Goal: Task Accomplishment & Management: Manage account settings

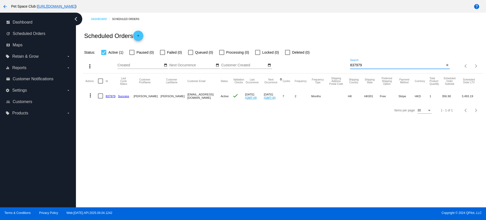
click at [334, 63] on div "more_vert Sep Jan Feb Mar Apr 1" at bounding box center [283, 64] width 400 height 18
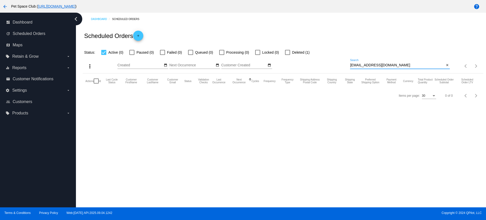
type input "tszkwan_chan@hotmail.com"
click at [289, 51] on div at bounding box center [287, 52] width 5 height 5
click at [287, 55] on input "Deleted (1)" at bounding box center [287, 55] width 0 height 0
checkbox input "true"
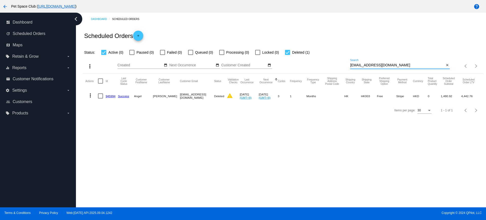
drag, startPoint x: 405, startPoint y: 66, endPoint x: 337, endPoint y: 64, distance: 67.3
click at [337, 64] on div "more_vert Sep Jan Feb Mar Apr 1" at bounding box center [283, 64] width 400 height 18
paste input "1006301"
drag, startPoint x: 370, startPoint y: 65, endPoint x: 325, endPoint y: 64, distance: 45.6
click at [325, 64] on div "more_vert Sep Jan Feb Mar Apr 1" at bounding box center [283, 64] width 400 height 18
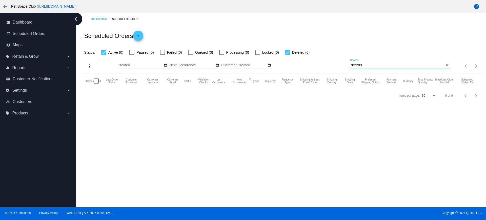
click at [354, 65] on input "782289" at bounding box center [397, 65] width 94 height 4
drag, startPoint x: 370, startPoint y: 65, endPoint x: 326, endPoint y: 64, distance: 44.0
click at [326, 64] on div "more_vert Sep Jan Feb Mar Apr 1" at bounding box center [283, 64] width 400 height 18
paste input
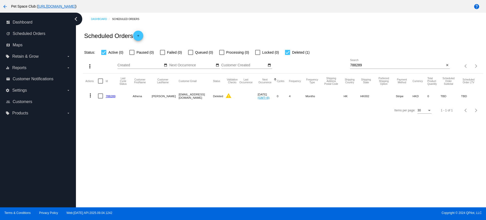
drag, startPoint x: 171, startPoint y: 95, endPoint x: 206, endPoint y: 96, distance: 35.4
click at [206, 96] on mat-cell "athenachoichoi@gmail.com" at bounding box center [196, 96] width 34 height 15
copy mat-cell "athenachoichoi@gmail.com"
drag, startPoint x: 369, startPoint y: 65, endPoint x: 336, endPoint y: 64, distance: 32.1
click at [336, 64] on div "more_vert Sep Jan Feb Mar Apr 1" at bounding box center [283, 64] width 400 height 18
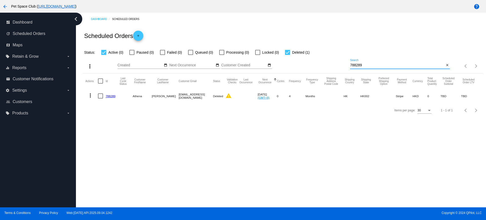
paste input "athenachoichoi@gmail.com"
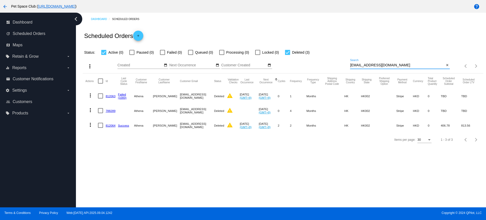
type input "athenachoichoi@gmail.com"
drag, startPoint x: 112, startPoint y: 125, endPoint x: 244, endPoint y: 140, distance: 132.3
click at [242, 142] on div "Items per page: 30 1 - 3 of 3" at bounding box center [283, 140] width 400 height 14
drag, startPoint x: 397, startPoint y: 64, endPoint x: 345, endPoint y: 62, distance: 52.1
click at [345, 62] on div "more_vert Sep Jan Feb Mar Apr 1" at bounding box center [283, 64] width 400 height 18
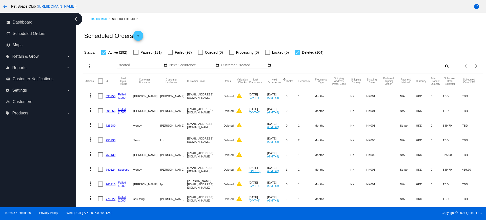
click at [297, 53] on div at bounding box center [297, 52] width 5 height 5
click at [297, 55] on input "Deleted (104)" at bounding box center [297, 55] width 0 height 0
checkbox input "false"
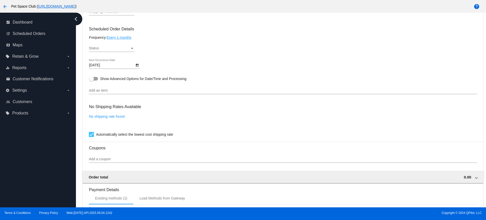
scroll to position [285, 0]
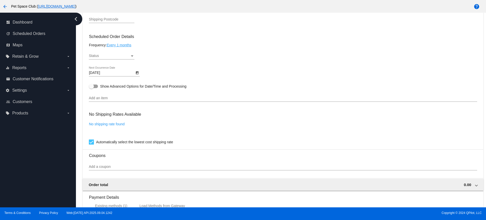
click at [78, 75] on div "Dashboard Scheduled Orders arrow_back Scheduled Order #945994 Deleted more_vert…" at bounding box center [281, 110] width 410 height 195
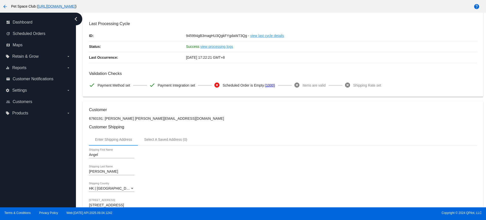
scroll to position [0, 0]
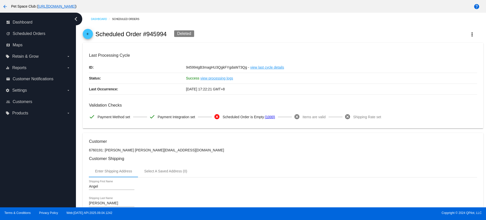
drag, startPoint x: 168, startPoint y: 35, endPoint x: 145, endPoint y: 35, distance: 23.0
click at [145, 35] on div "arrow_back Scheduled Order #945994 Deleted more_vert" at bounding box center [283, 34] width 400 height 17
copy h2 "945994"
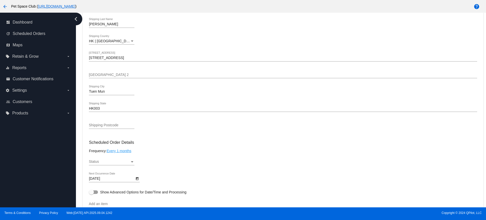
scroll to position [190, 0]
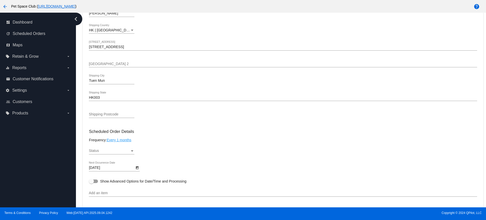
click at [132, 150] on div "Status" at bounding box center [132, 150] width 3 height 1
click at [103, 149] on span "Active" at bounding box center [112, 150] width 46 height 11
click at [79, 123] on div "Dashboard Scheduled Orders arrow_back Scheduled Order #945994 Active more_vert …" at bounding box center [281, 110] width 410 height 195
click at [102, 193] on input "Add an item" at bounding box center [283, 193] width 388 height 4
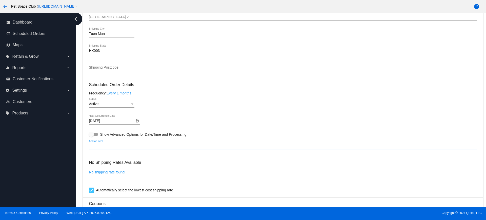
scroll to position [253, 0]
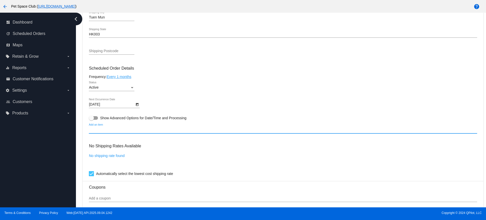
click at [99, 131] on input "Add an item" at bounding box center [283, 130] width 388 height 4
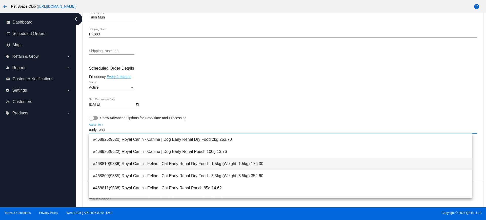
scroll to position [32, 0]
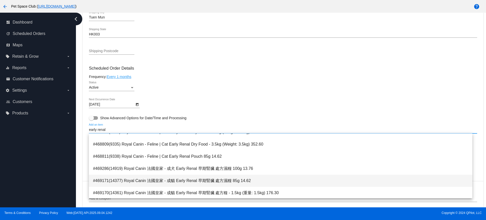
type input "early renal"
click at [213, 183] on span "#469171(14377) Royal Canin 法國皇家 - 成貓 Early Renal 早期腎臟 處方濕糧 85g 14.62" at bounding box center [280, 181] width 375 height 12
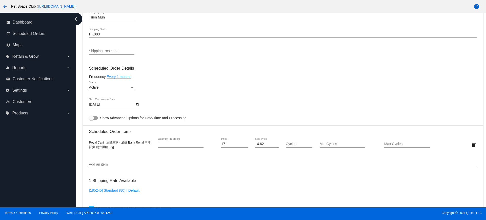
click at [77, 133] on div "Dashboard Scheduled Orders arrow_back Scheduled Order #945994 Active more_vert …" at bounding box center [281, 110] width 410 height 195
drag, startPoint x: 172, startPoint y: 143, endPoint x: 155, endPoint y: 143, distance: 17.0
click at [155, 143] on div "1 Quantity (In Stock)" at bounding box center [186, 145] width 65 height 14
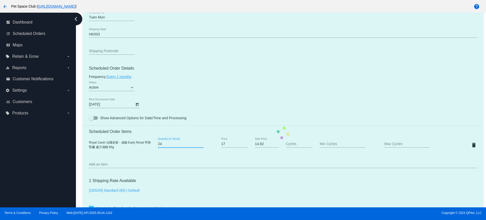
type input "24"
click at [173, 161] on mat-card "Customer 6760191: Angel Chan tszkwan_chan@hotmail.com Customer Shipping Enter S…" at bounding box center [283, 133] width 400 height 506
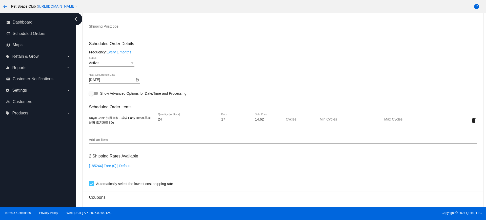
scroll to position [316, 0]
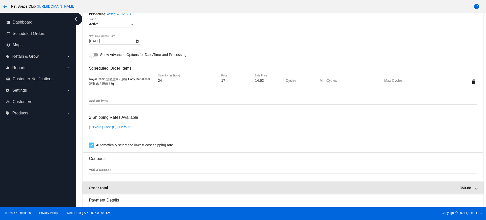
click at [475, 187] on span at bounding box center [476, 187] width 2 height 4
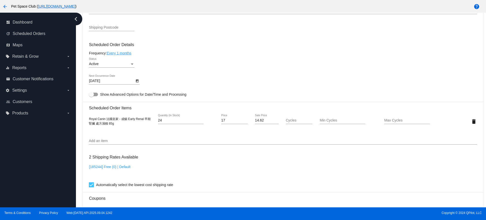
scroll to position [253, 0]
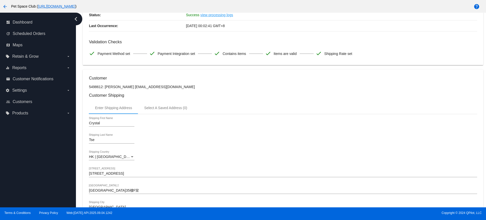
scroll to position [32, 0]
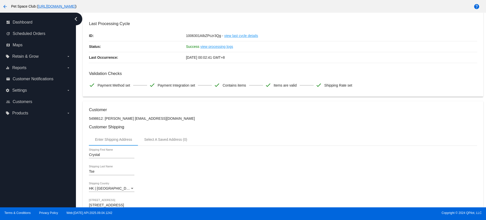
drag, startPoint x: 76, startPoint y: 113, endPoint x: 81, endPoint y: 107, distance: 7.8
click at [80, 107] on div "Dashboard Scheduled Orders arrow_back Scheduled Order #1006301 Active more_vert…" at bounding box center [281, 110] width 410 height 195
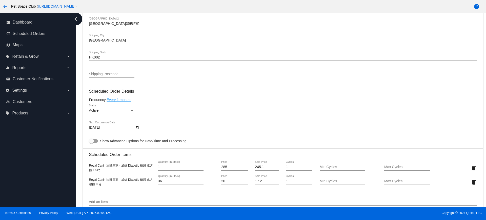
scroll to position [253, 0]
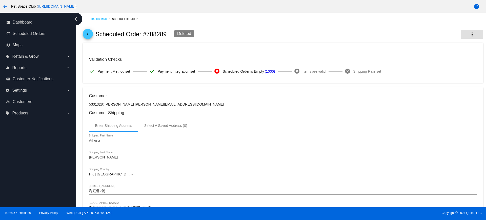
click at [469, 32] on mat-icon "more_vert" at bounding box center [472, 34] width 6 height 6
click at [443, 37] on span "View Event Logs" at bounding box center [435, 38] width 26 height 4
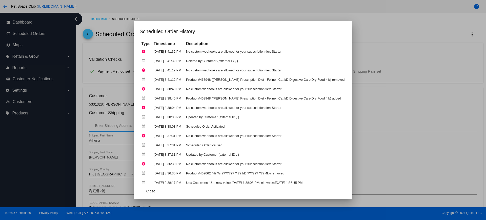
click at [400, 61] on div at bounding box center [243, 110] width 486 height 220
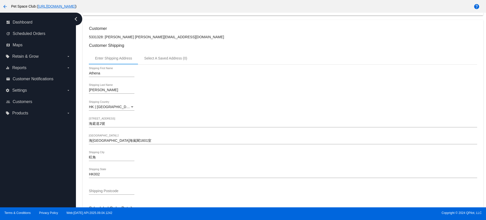
scroll to position [67, 0]
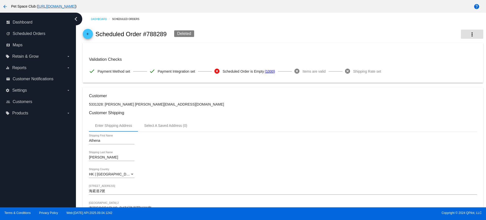
click at [471, 34] on button "more_vert" at bounding box center [472, 34] width 22 height 9
click at [432, 51] on span "View Cycles History" at bounding box center [437, 50] width 31 height 4
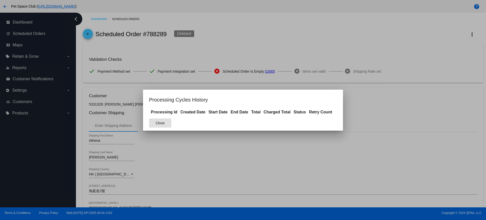
click at [166, 124] on button "Close" at bounding box center [160, 122] width 22 height 9
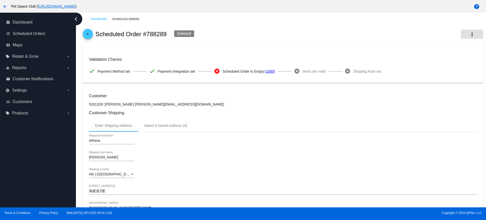
click at [469, 35] on mat-icon "more_vert" at bounding box center [472, 34] width 6 height 6
click at [432, 38] on span "View Event Logs" at bounding box center [435, 38] width 26 height 4
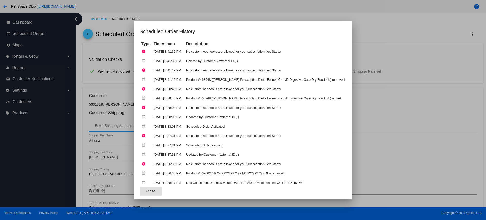
click at [384, 30] on div at bounding box center [243, 110] width 486 height 220
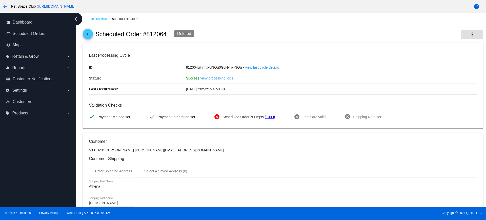
click at [469, 34] on mat-icon "more_vert" at bounding box center [472, 34] width 6 height 6
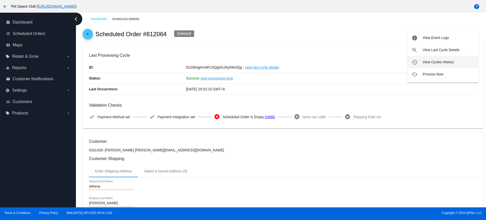
click at [429, 62] on span "View Cycles History" at bounding box center [437, 62] width 31 height 4
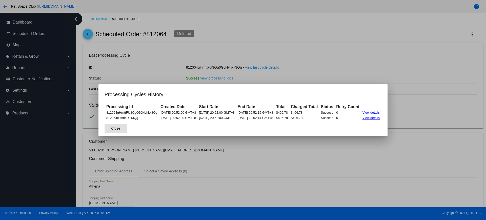
click at [111, 127] on span "Close" at bounding box center [115, 128] width 9 height 4
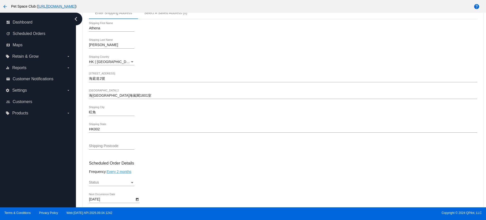
scroll to position [221, 0]
